Goal: Information Seeking & Learning: Find specific fact

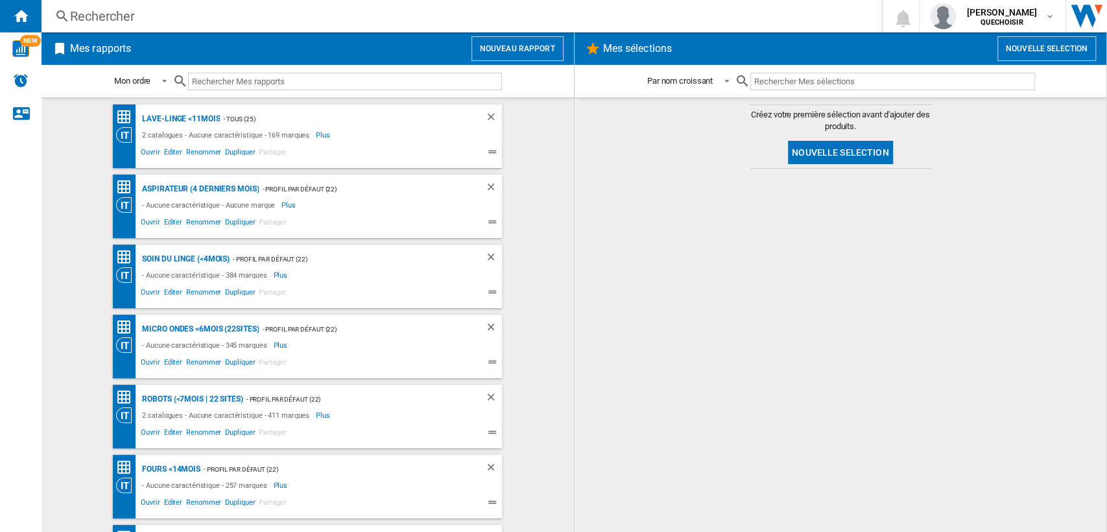
click at [217, 15] on div "Rechercher" at bounding box center [459, 16] width 778 height 18
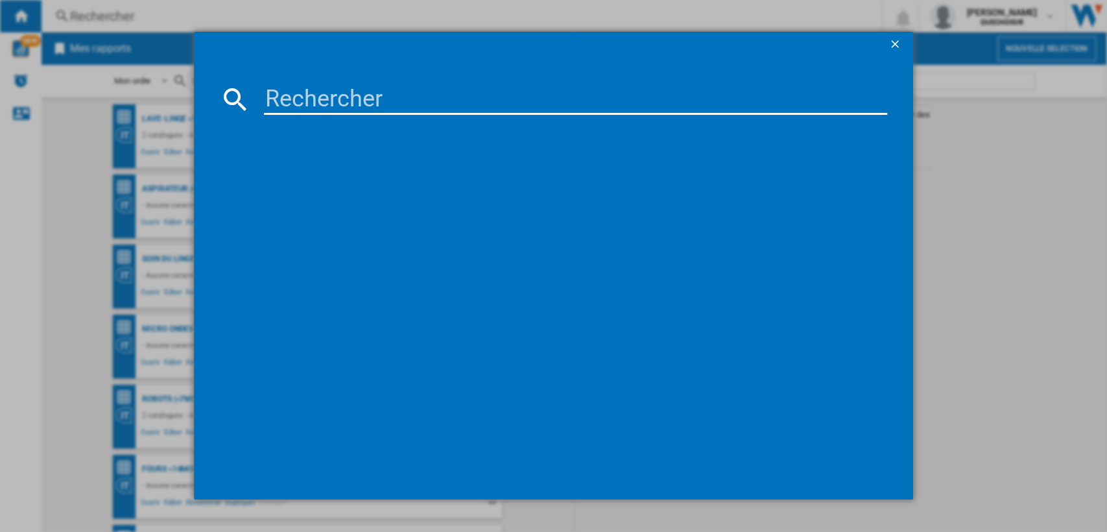
click at [314, 103] on input at bounding box center [576, 99] width 624 height 31
type input "qa14"
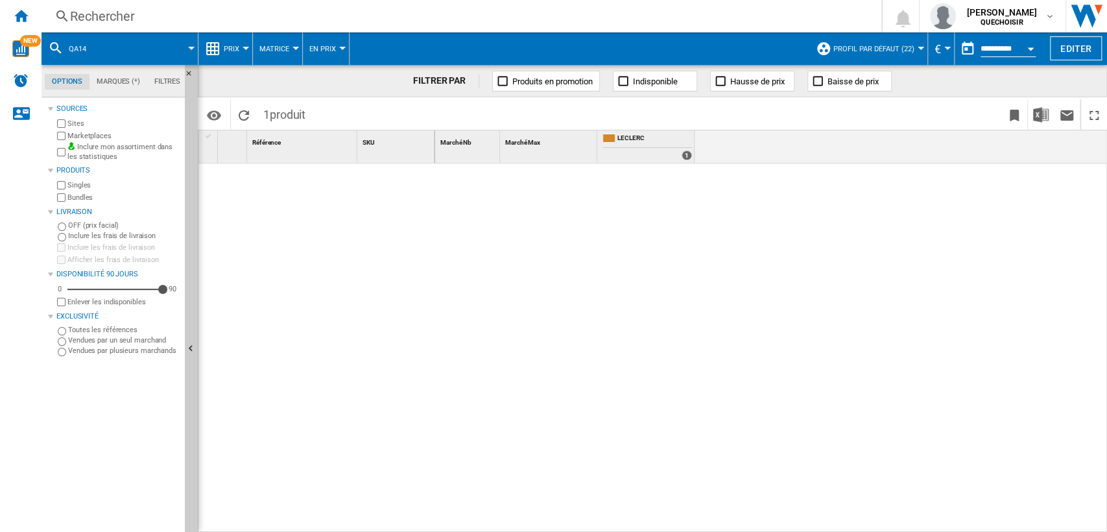
click at [895, 51] on span "Profil par défaut (22)" at bounding box center [874, 49] width 81 height 8
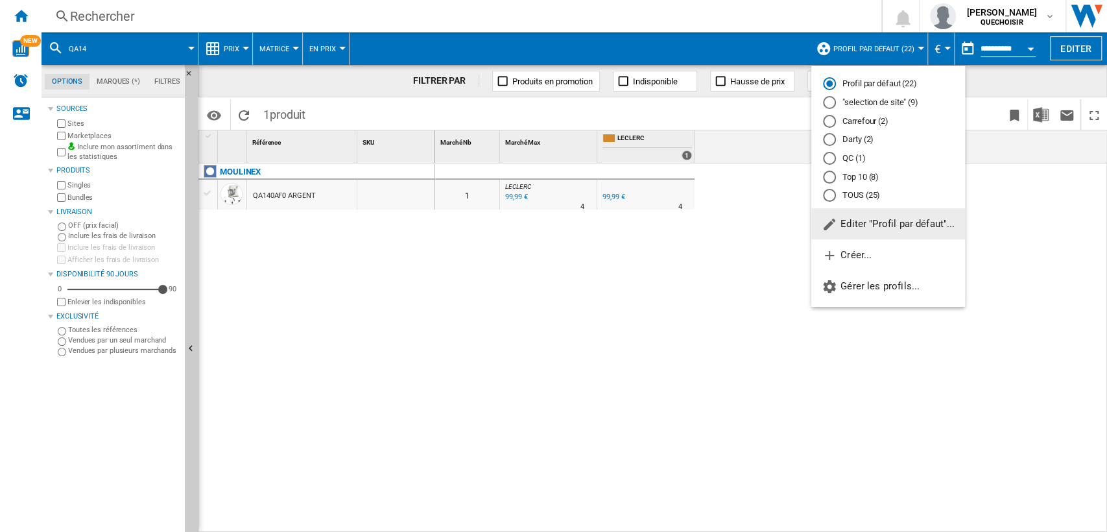
click at [828, 198] on div "TOUS (25)" at bounding box center [829, 195] width 13 height 13
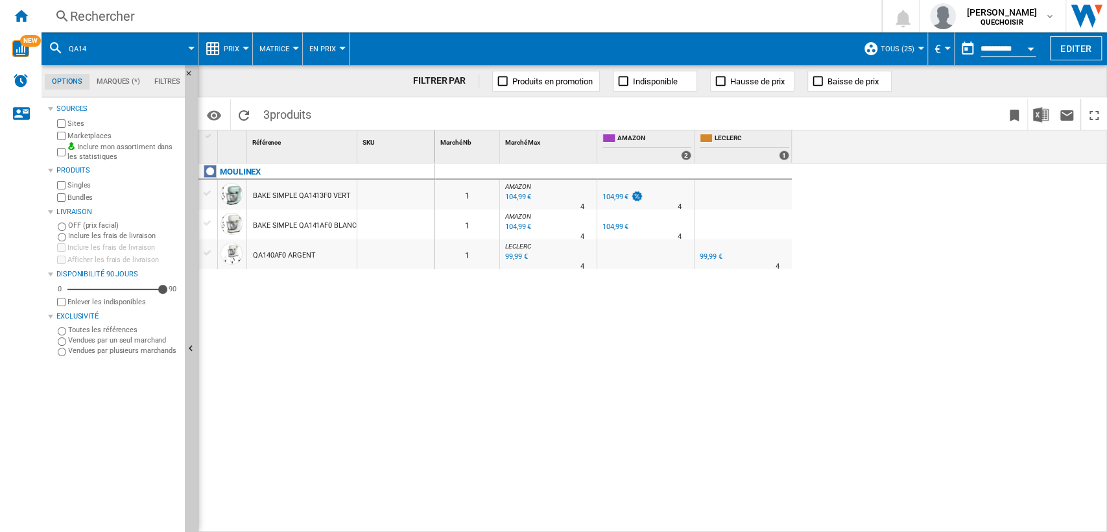
click at [989, 258] on div "0 1 AMAZON : FR AMAZON -1.0 % 104,99 € % N/A 4 AMAZON : FR AMAZON FR AMAZON -1.…" at bounding box center [771, 348] width 673 height 370
click at [620, 225] on div "104,99 €" at bounding box center [616, 227] width 26 height 8
click at [612, 195] on div "104,99 €" at bounding box center [616, 197] width 26 height 8
click at [705, 254] on div "99,99 €" at bounding box center [711, 256] width 22 height 8
click at [708, 256] on div "99,99 €" at bounding box center [711, 256] width 22 height 8
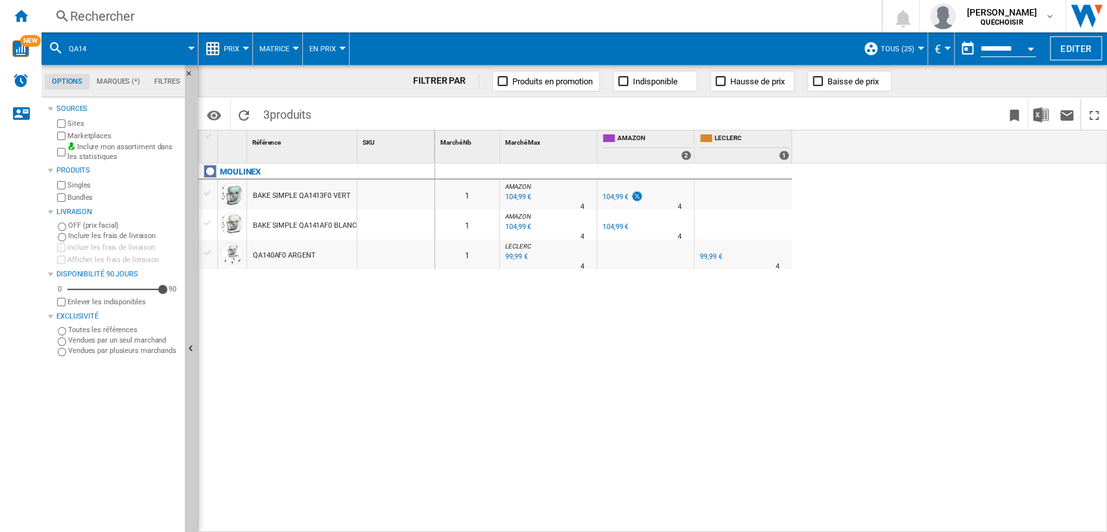
click at [706, 256] on div "99,99 €" at bounding box center [711, 256] width 22 height 8
click at [612, 199] on div "104,99 €" at bounding box center [616, 197] width 26 height 8
